Goal: Information Seeking & Learning: Learn about a topic

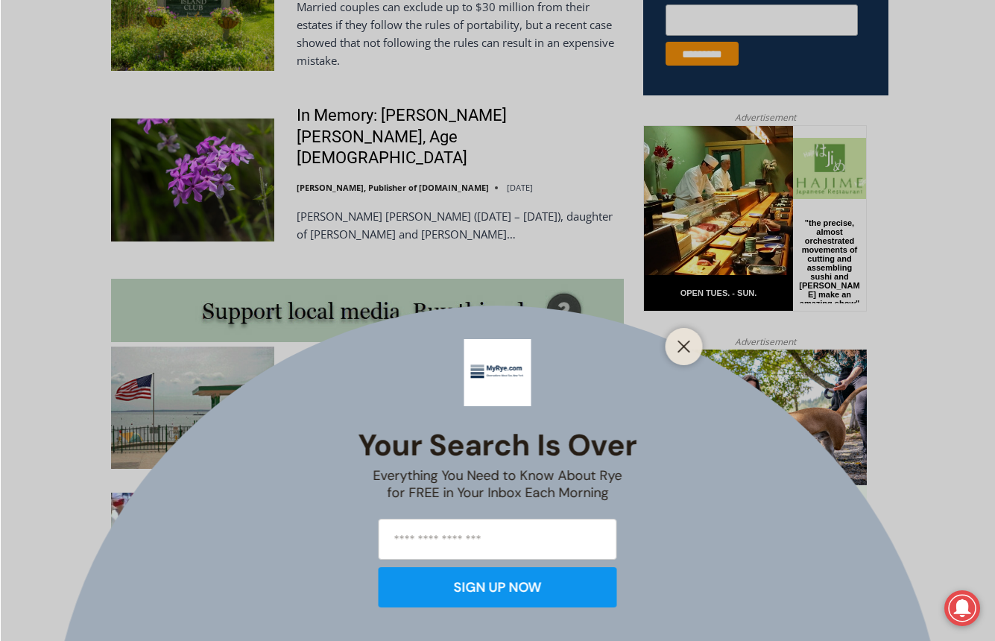
scroll to position [1267, 0]
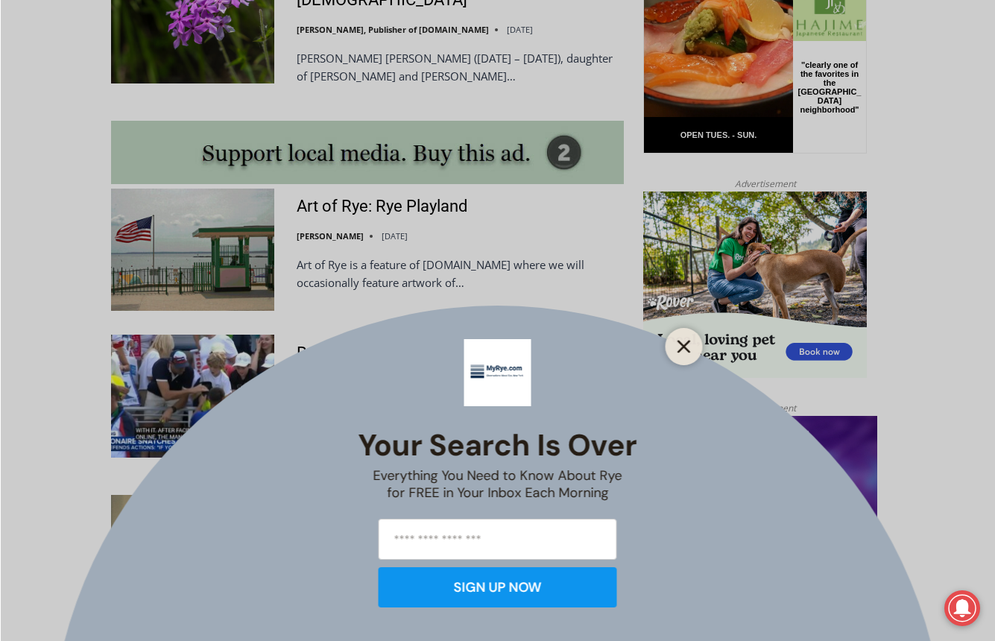
click at [687, 356] on button "Close" at bounding box center [684, 346] width 21 height 21
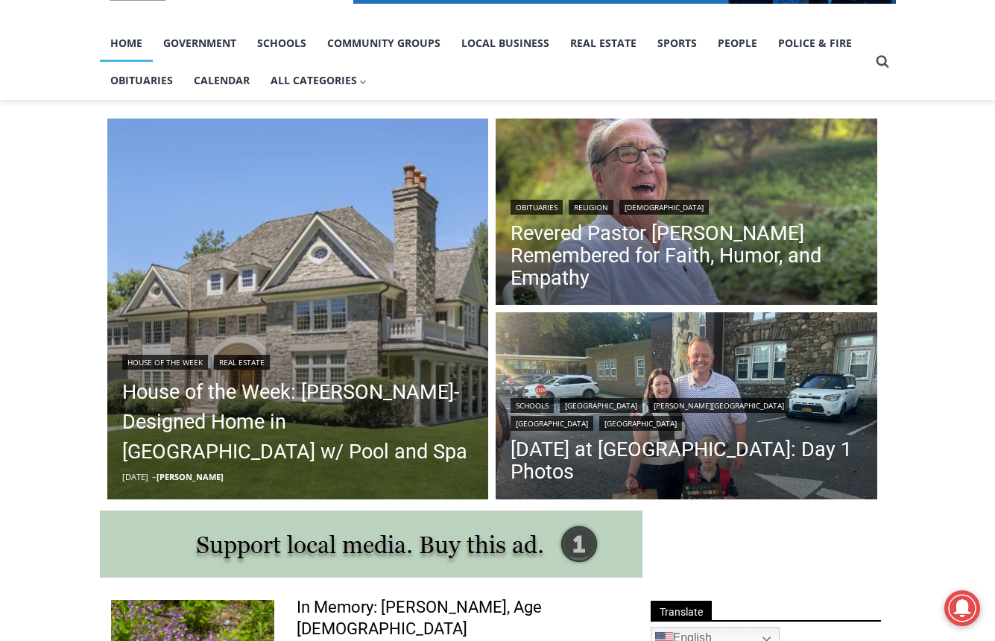
scroll to position [0, 0]
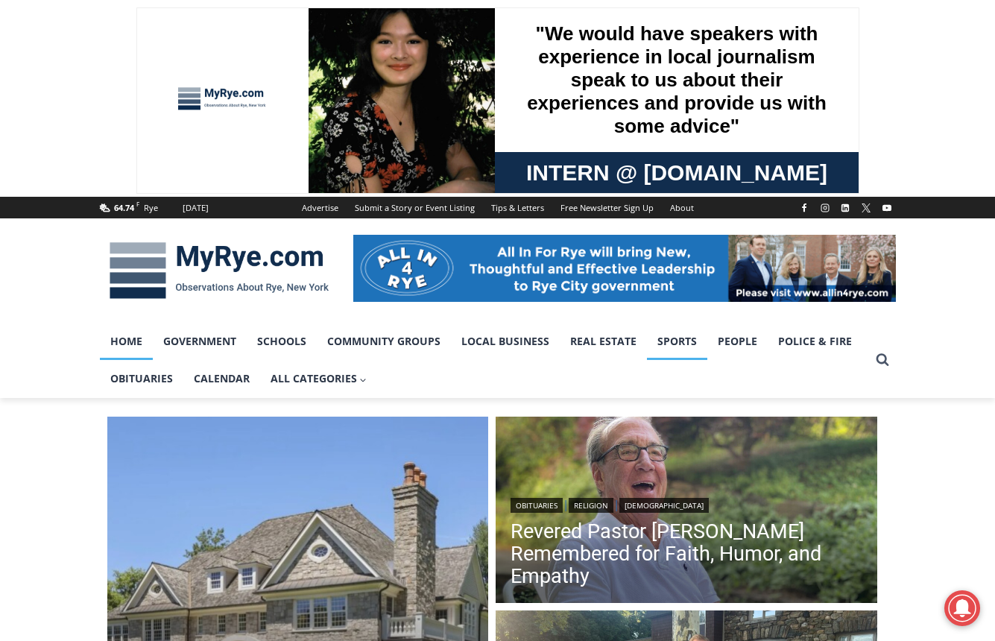
click at [677, 344] on link "Sports" at bounding box center [677, 341] width 60 height 37
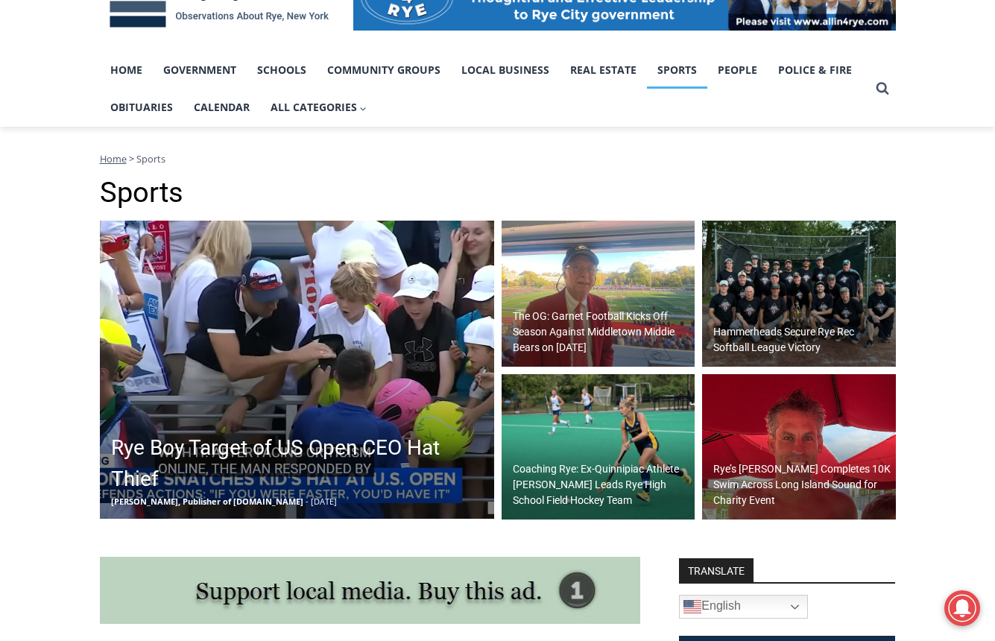
scroll to position [298, 0]
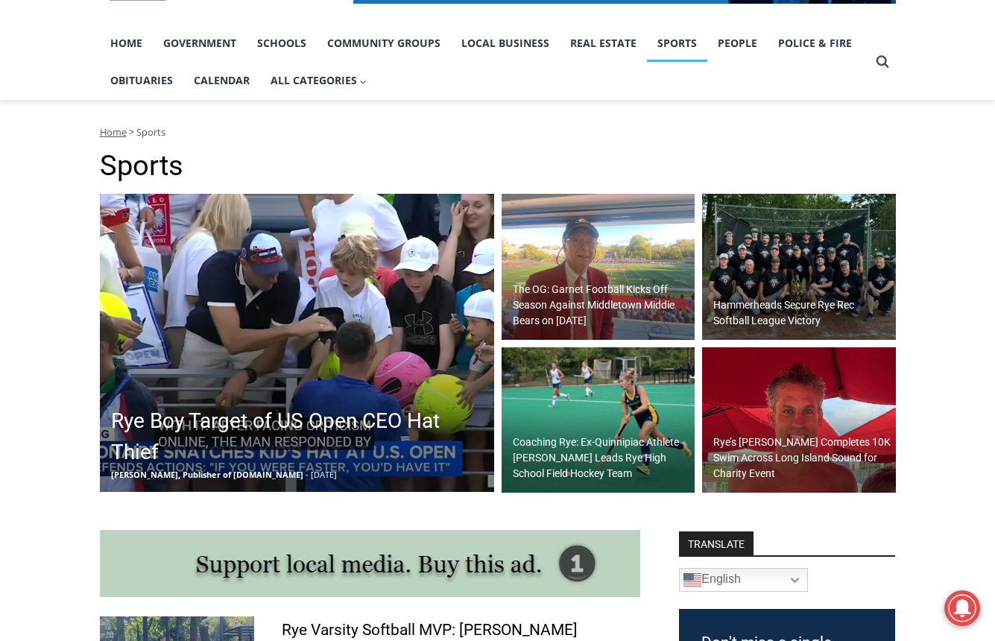
click at [555, 446] on h2 "Coaching Rye: Ex-Quinnipiac Athlete [PERSON_NAME] Leads Rye High School Field H…" at bounding box center [602, 458] width 179 height 47
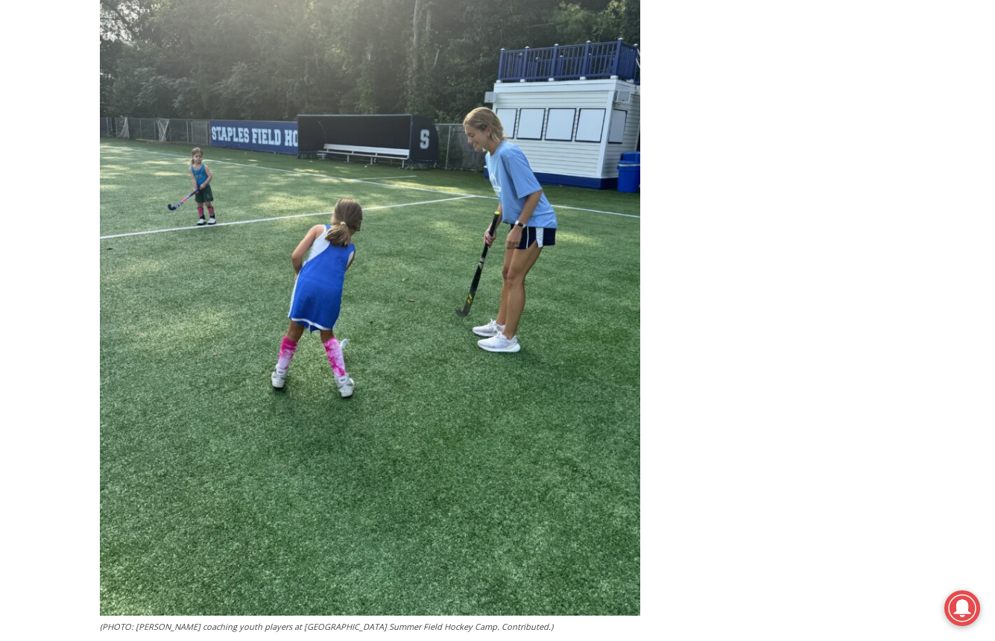
scroll to position [2311, 0]
